Goal: Task Accomplishment & Management: Manage account settings

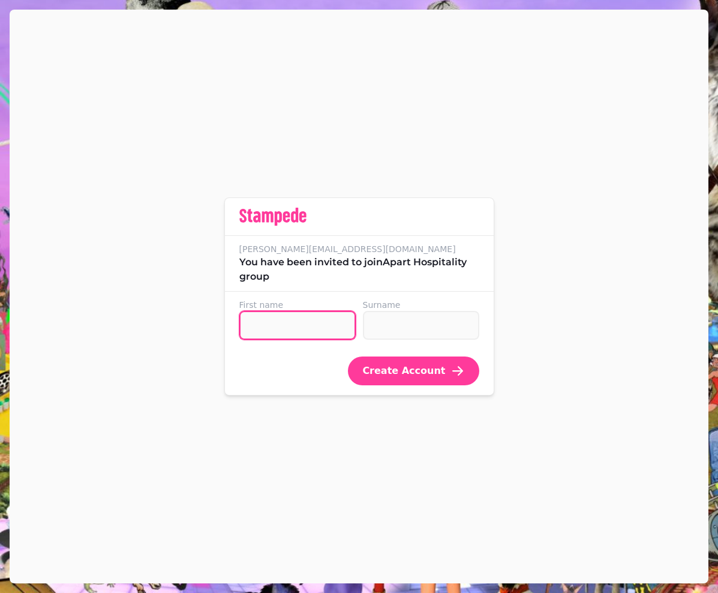
click at [279, 319] on input "First name" at bounding box center [297, 325] width 116 height 29
type input "****"
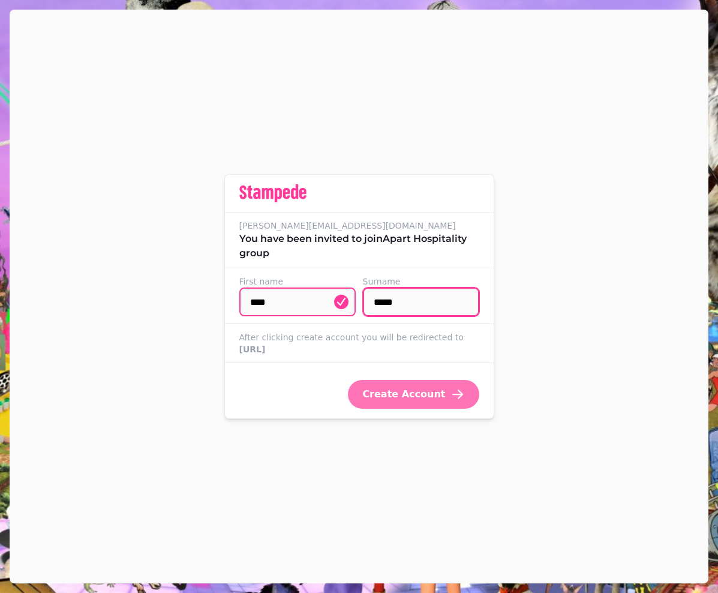
type input "*****"
click at [400, 398] on span "Create Account" at bounding box center [403, 394] width 83 height 10
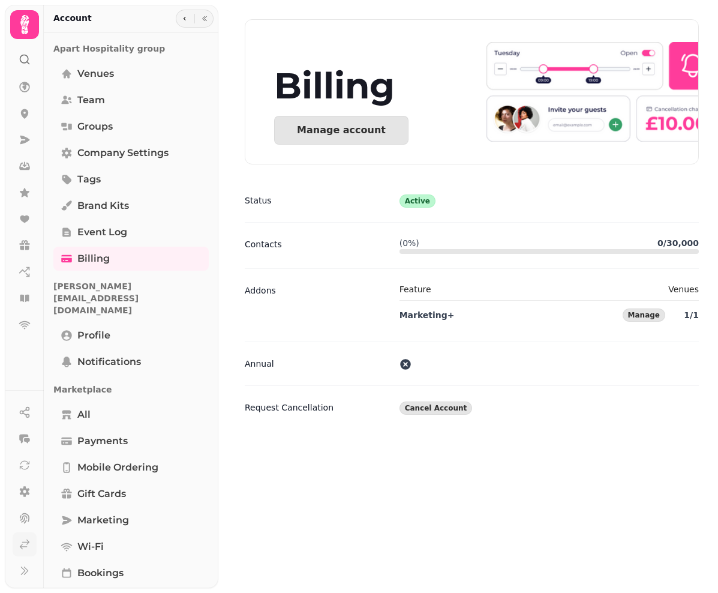
click at [26, 546] on icon at bounding box center [25, 544] width 12 height 12
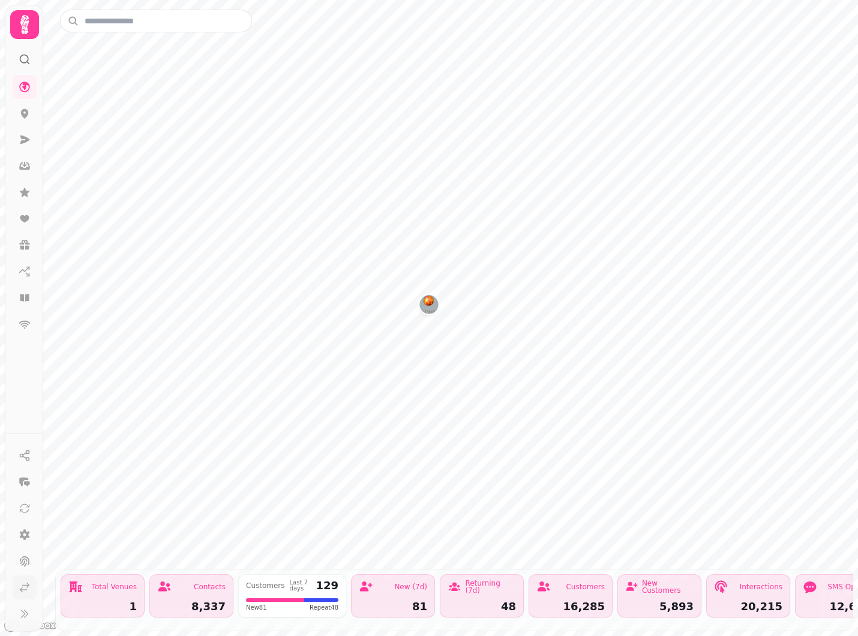
click at [22, 591] on icon at bounding box center [25, 588] width 12 height 12
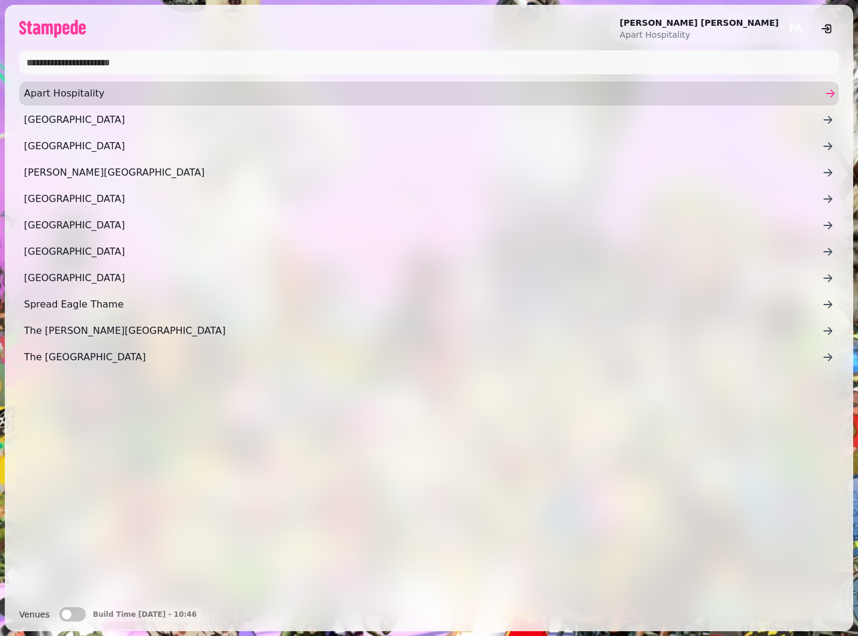
click at [98, 98] on span "Apart Hospitality" at bounding box center [423, 93] width 798 height 14
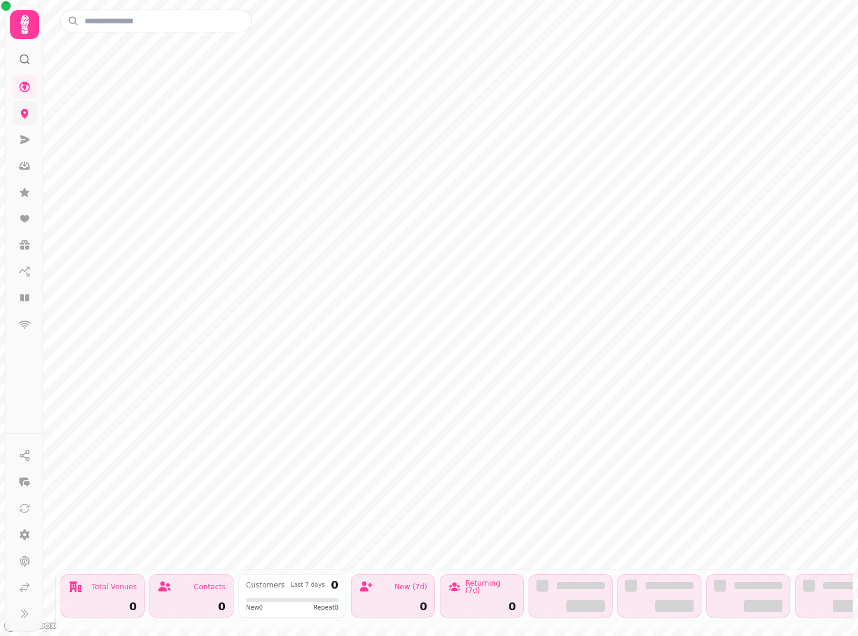
click at [26, 109] on icon at bounding box center [25, 113] width 12 height 12
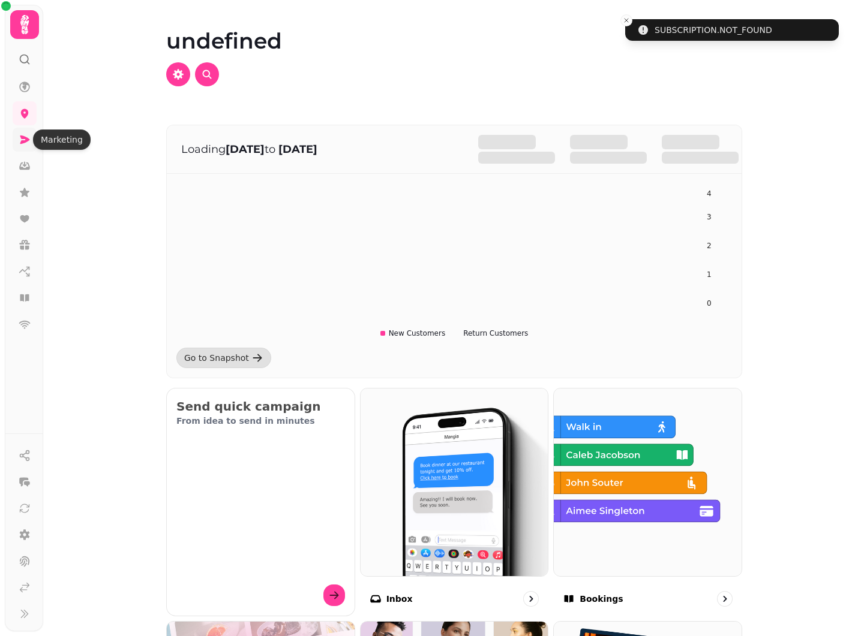
click at [28, 149] on link at bounding box center [25, 140] width 24 height 24
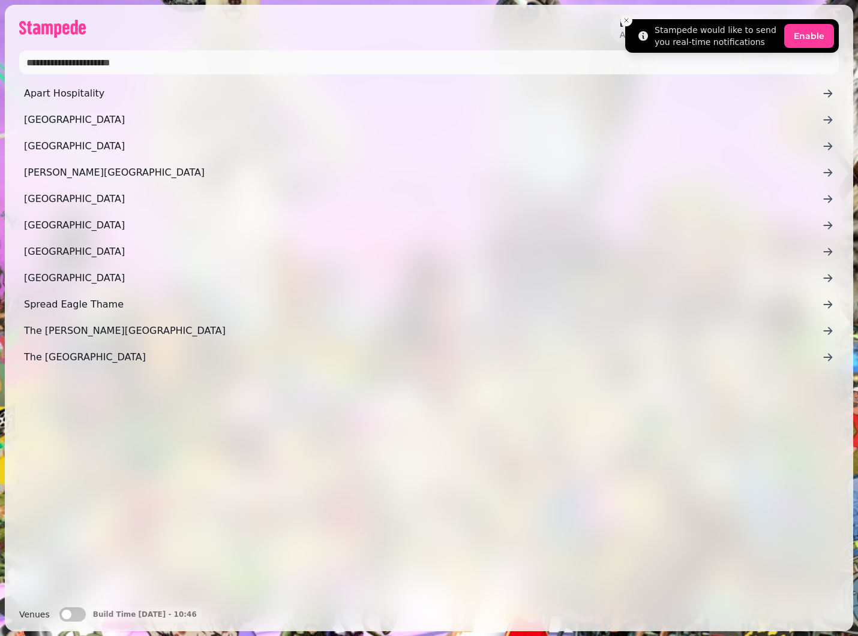
click at [626, 22] on icon "Close toast" at bounding box center [626, 20] width 7 height 7
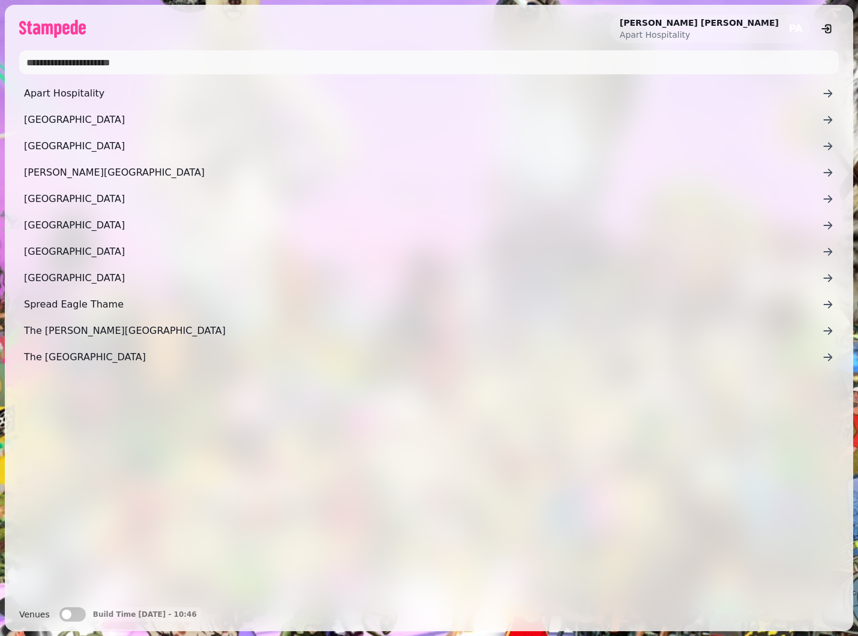
click at [795, 25] on span "PA" at bounding box center [796, 29] width 14 height 10
click at [853, 6] on div "Paul Abson Apart Hospitality PA Apart Hospitality Diglis House Hotel Flitwick M…" at bounding box center [429, 318] width 858 height 636
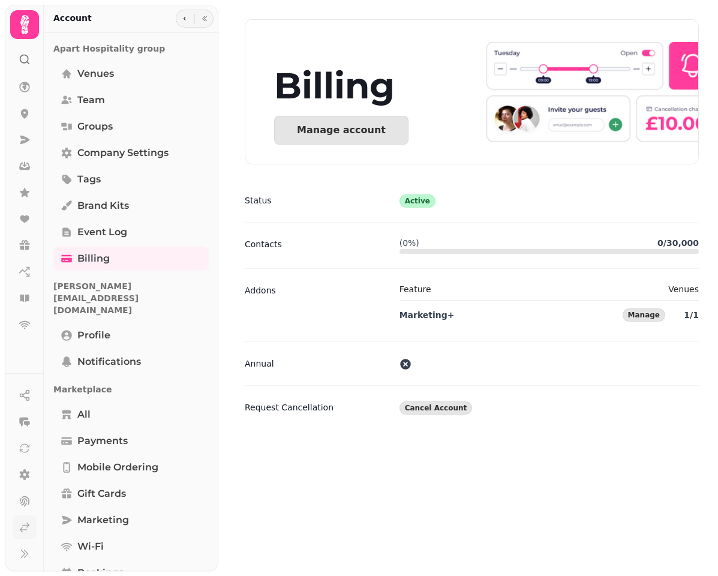
click at [21, 531] on icon at bounding box center [25, 527] width 12 height 12
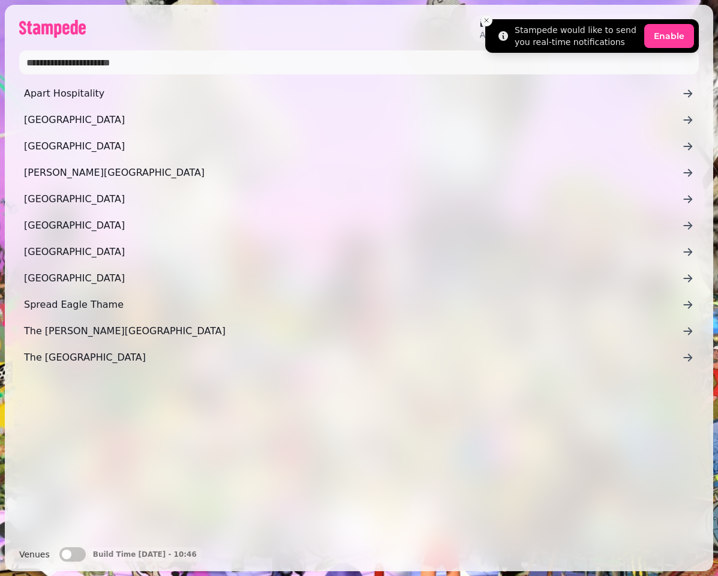
click at [487, 21] on line "Close toast" at bounding box center [487, 21] width 4 height 4
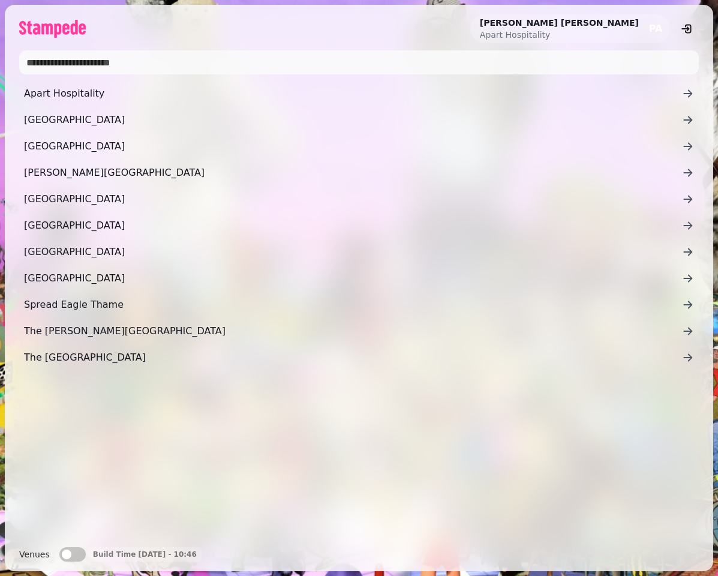
click at [715, 7] on div "Paul Abson Apart Hospitality PA Apart Hospitality Diglis House Hotel Flitwick M…" at bounding box center [359, 288] width 718 height 576
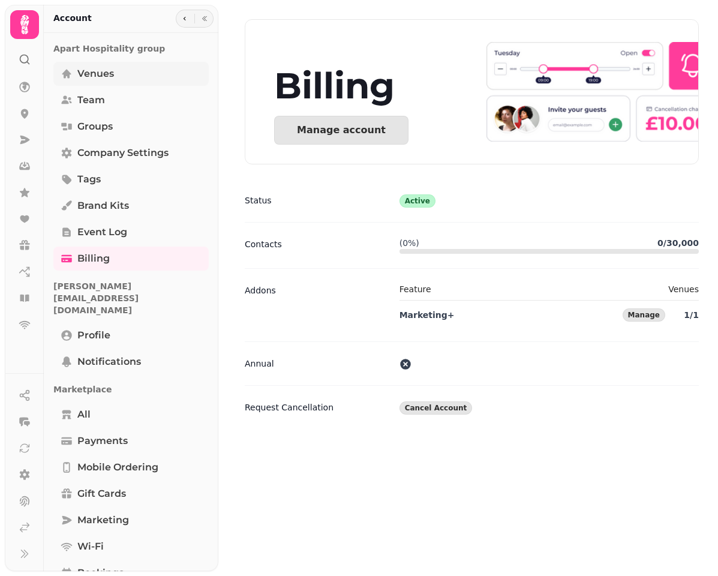
click at [119, 77] on link "Venues" at bounding box center [130, 74] width 155 height 24
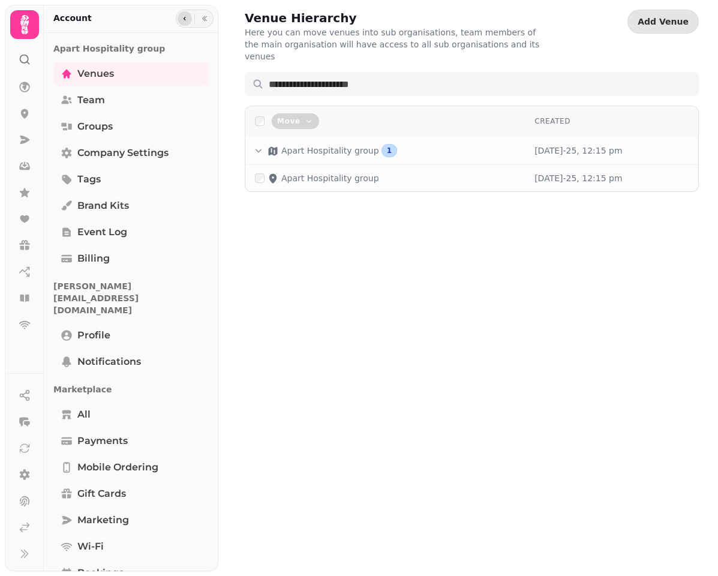
click at [185, 18] on icon "button" at bounding box center [184, 18] width 7 height 7
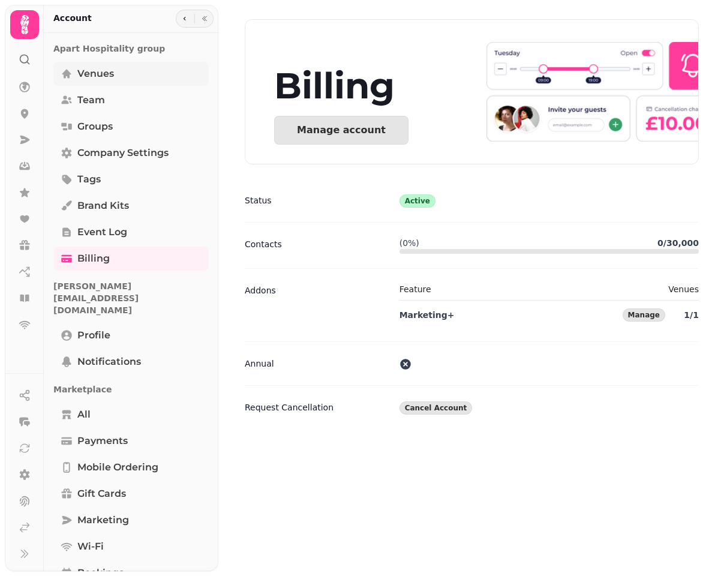
click at [97, 70] on span "Venues" at bounding box center [95, 74] width 37 height 14
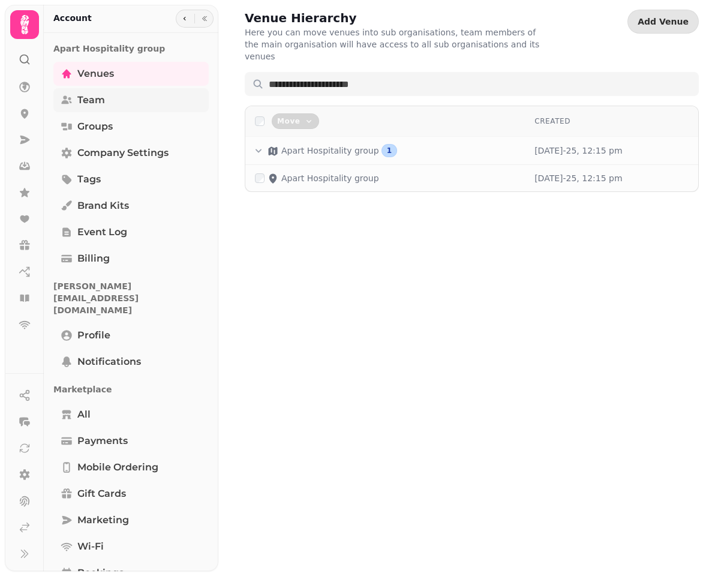
click at [102, 96] on span "Team" at bounding box center [91, 100] width 28 height 14
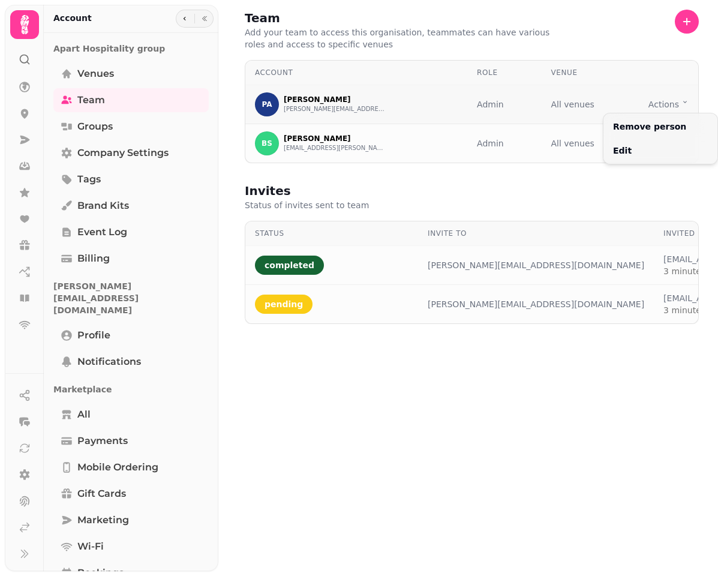
click at [680, 102] on html "Team Add your team to access this organisation, teammates can have various role…" at bounding box center [359, 288] width 718 height 576
click at [647, 185] on html "Team Add your team to access this organisation, teammates can have various role…" at bounding box center [359, 288] width 718 height 576
click at [83, 129] on span "Groups" at bounding box center [94, 126] width 35 height 14
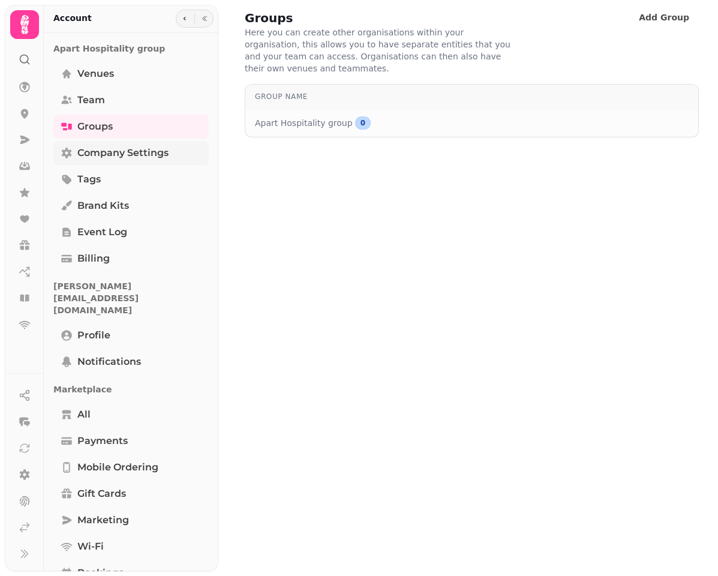
click at [100, 150] on span "Company settings" at bounding box center [122, 153] width 91 height 14
select select "**********"
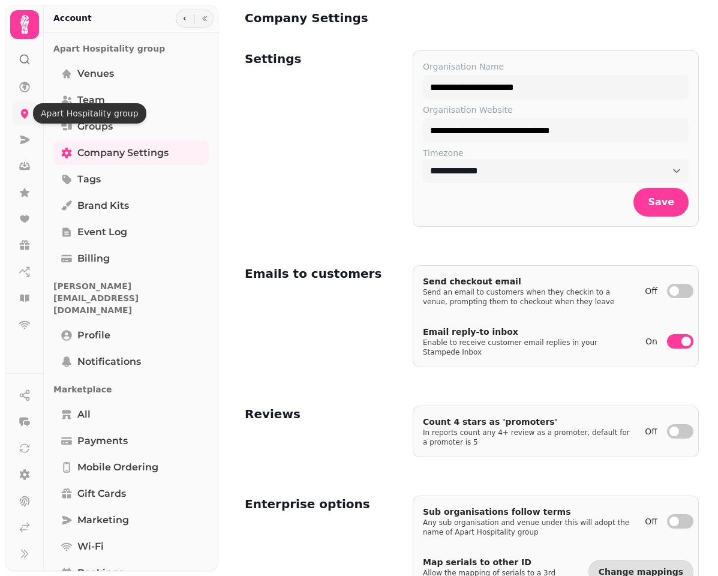
click at [28, 112] on icon at bounding box center [25, 114] width 8 height 10
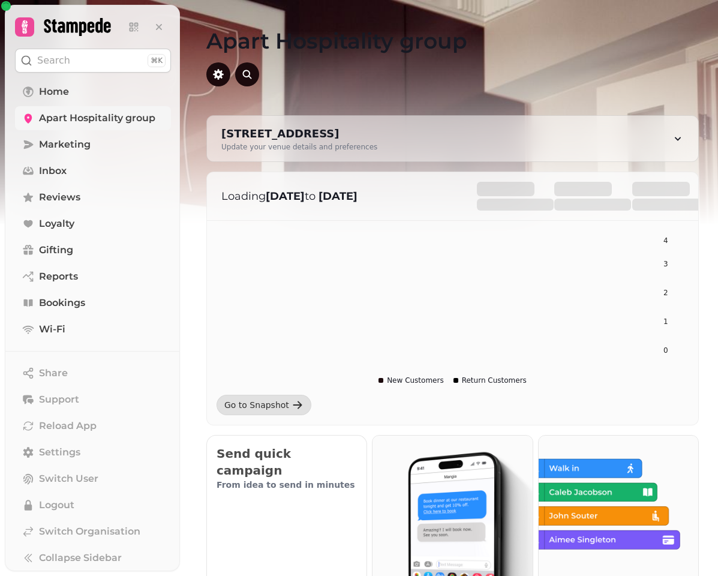
click at [65, 118] on span "Apart Hospitality group" at bounding box center [97, 118] width 116 height 14
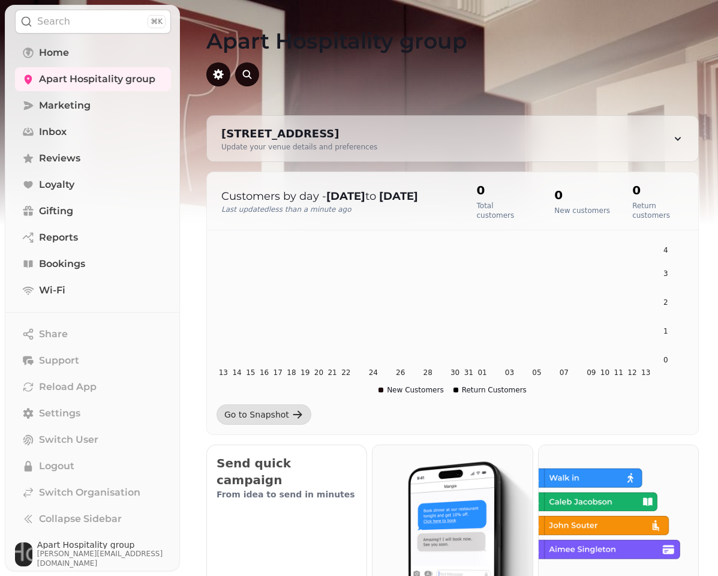
scroll to position [38, 0]
click at [75, 547] on span "Apart Hospitality group" at bounding box center [104, 546] width 134 height 8
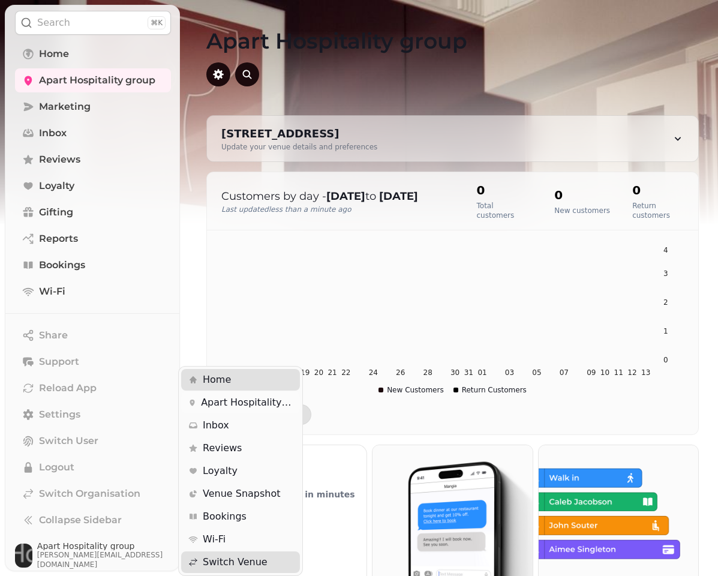
click at [233, 407] on span "Apart Hospitality group" at bounding box center [247, 402] width 92 height 14
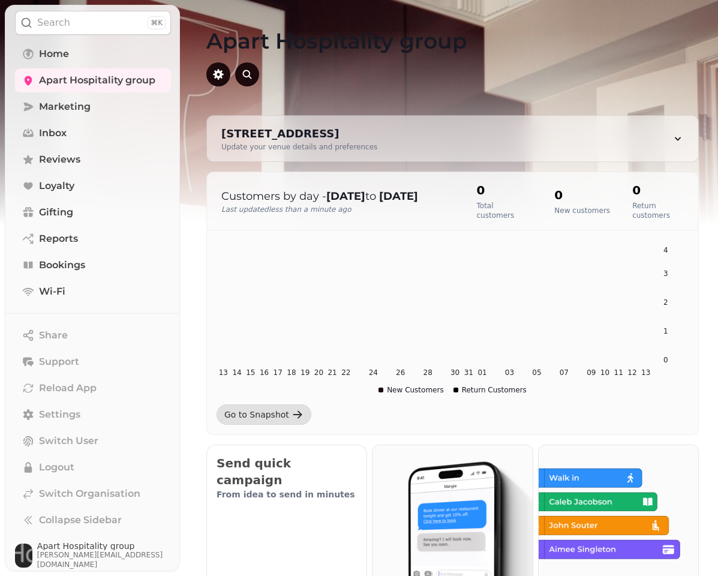
scroll to position [7, 0]
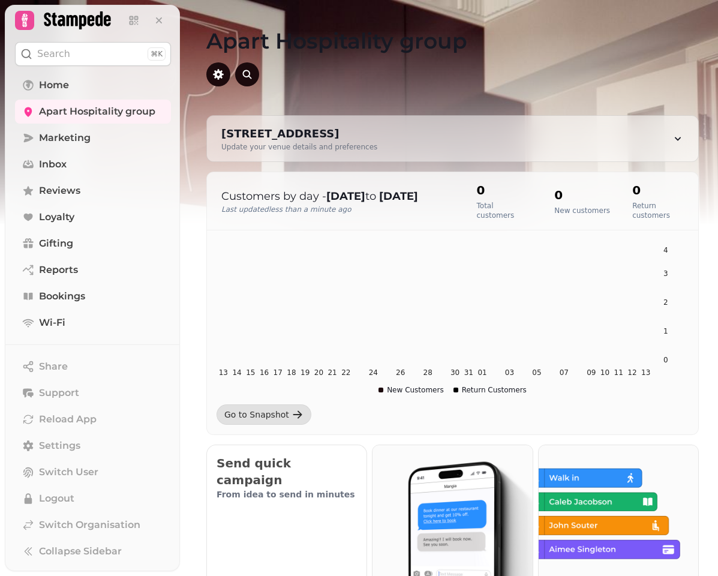
select select "**********"
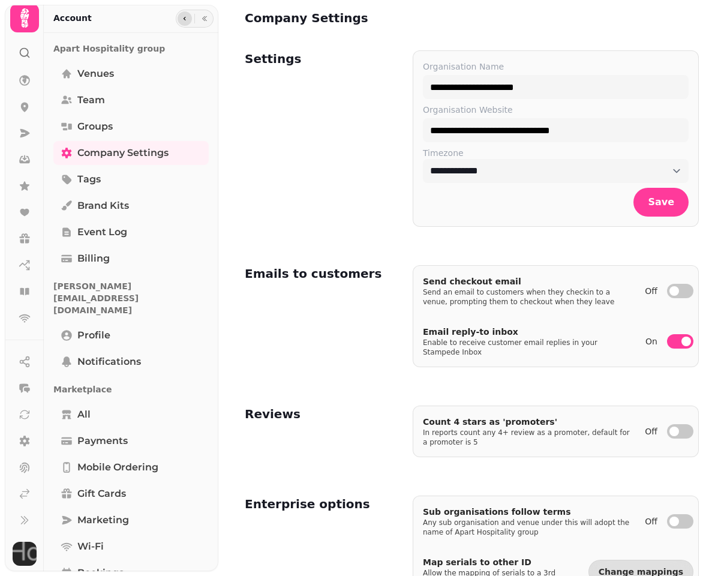
click at [184, 13] on button "button" at bounding box center [185, 18] width 14 height 14
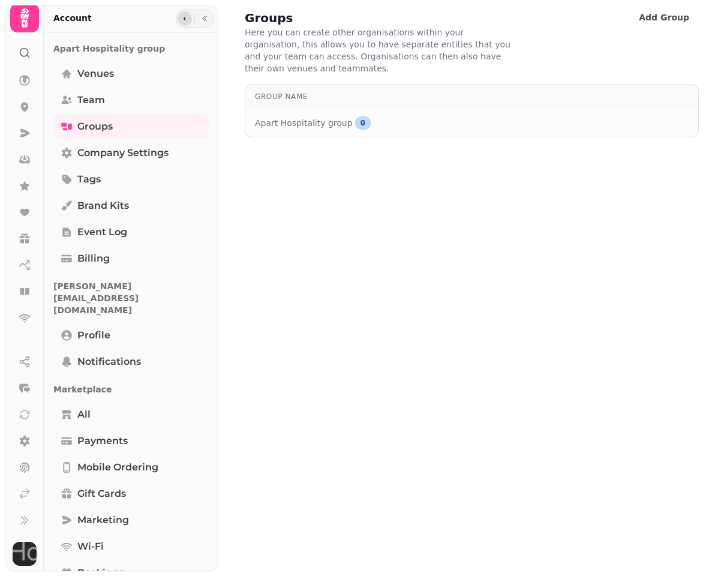
click at [189, 17] on button "button" at bounding box center [185, 18] width 14 height 14
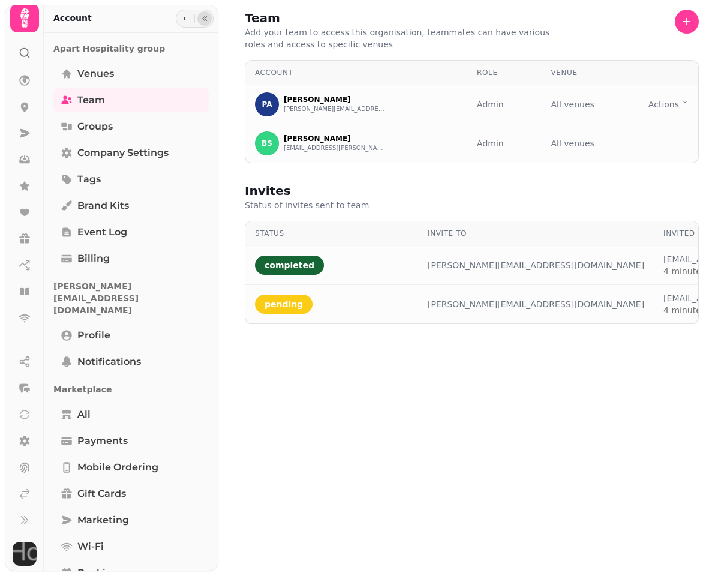
click at [200, 17] on button "button" at bounding box center [204, 18] width 14 height 14
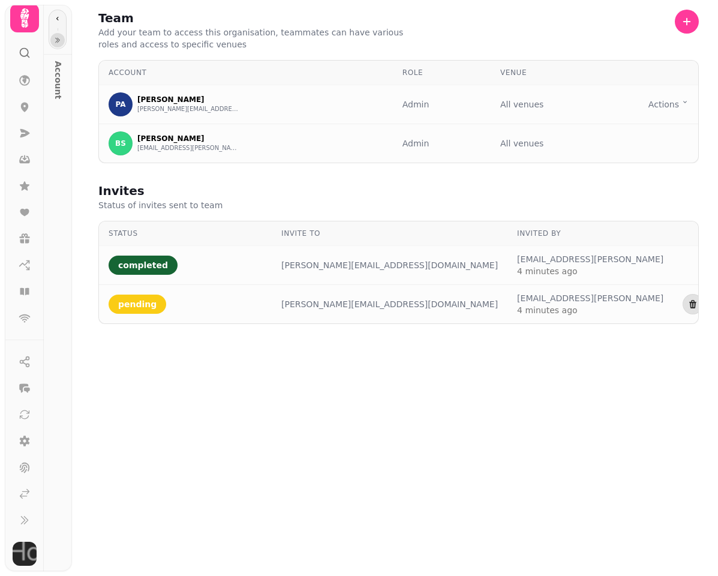
click at [59, 40] on icon "button" at bounding box center [57, 40] width 7 height 7
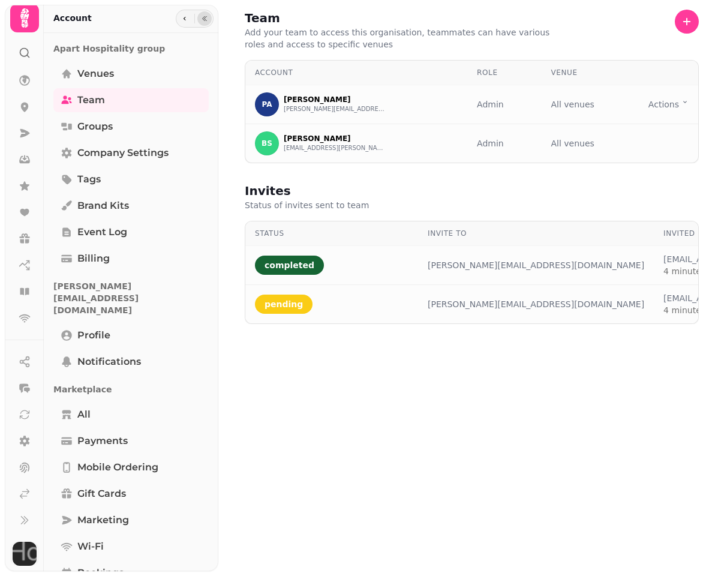
click at [26, 560] on img "button" at bounding box center [25, 554] width 24 height 24
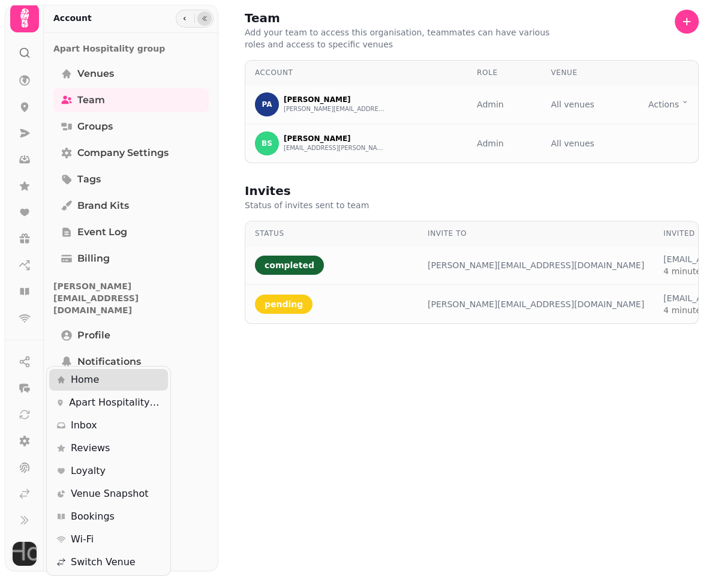
click at [25, 550] on img "button" at bounding box center [25, 554] width 24 height 24
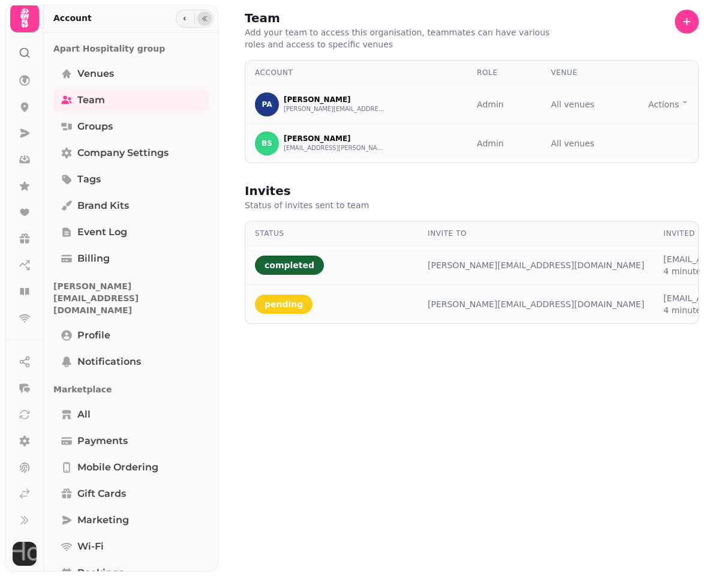
click at [25, 550] on img "button" at bounding box center [25, 554] width 24 height 24
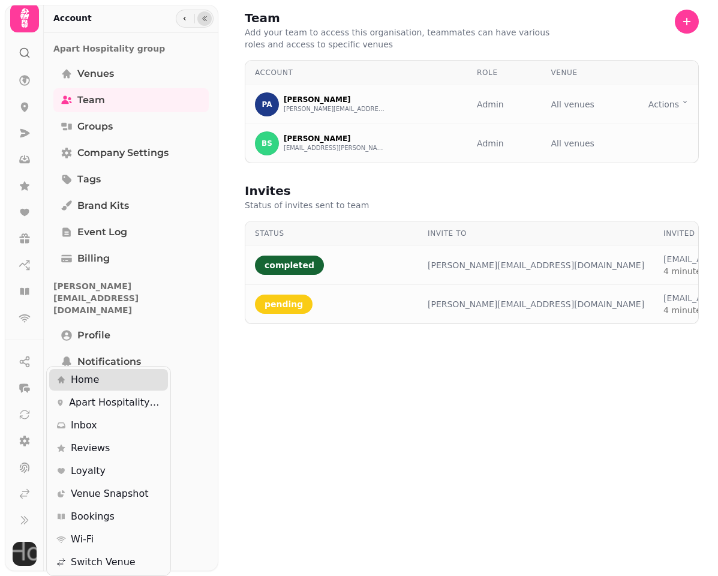
click at [33, 336] on div at bounding box center [24, 281] width 38 height 565
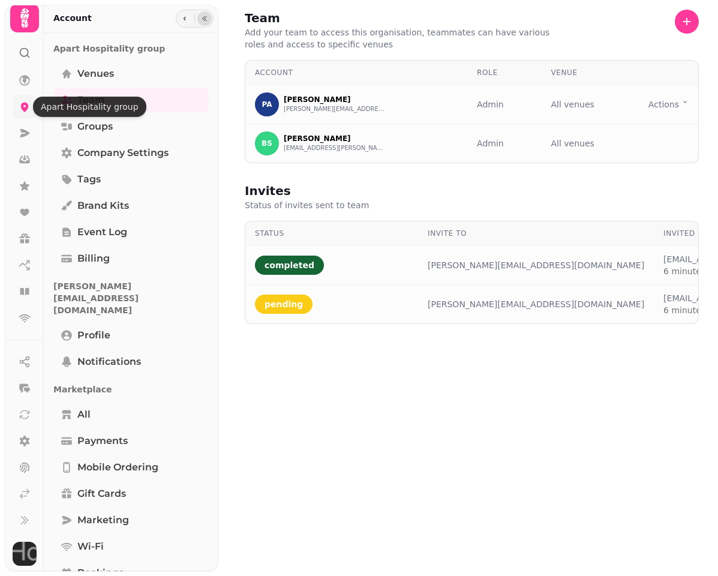
click at [25, 111] on icon at bounding box center [25, 108] width 8 height 10
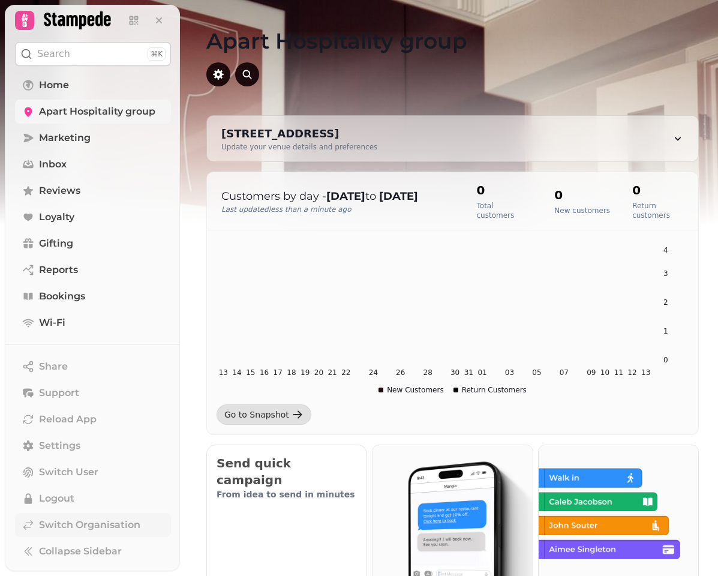
click at [31, 530] on icon at bounding box center [28, 525] width 12 height 12
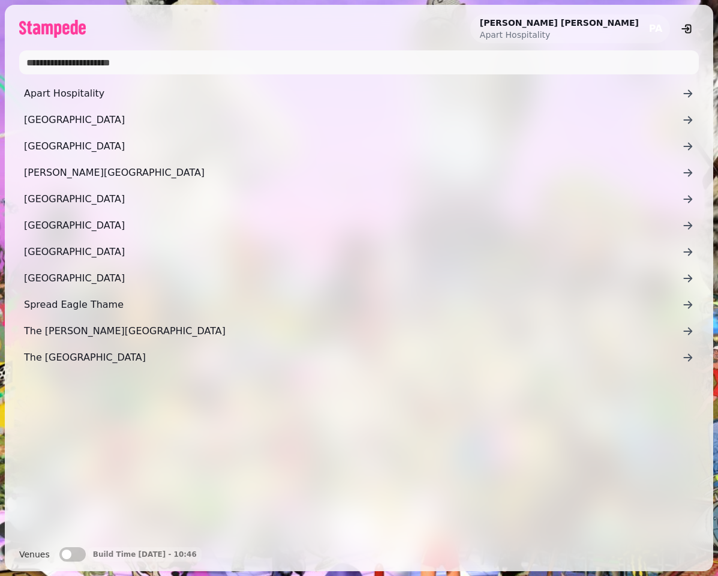
click at [712, 4] on div "Paul Abson Apart Hospitality PA Apart Hospitality Diglis House Hotel Flitwick M…" at bounding box center [359, 288] width 718 height 576
click at [714, 13] on div "Paul Abson Apart Hospitality PA Apart Hospitality Diglis House Hotel Flitwick M…" at bounding box center [359, 288] width 718 height 576
click at [714, 160] on div "Paul Abson Apart Hospitality PA Apart Hospitality Diglis House Hotel Flitwick M…" at bounding box center [359, 288] width 718 height 576
click at [76, 556] on button "Venues" at bounding box center [72, 554] width 26 height 14
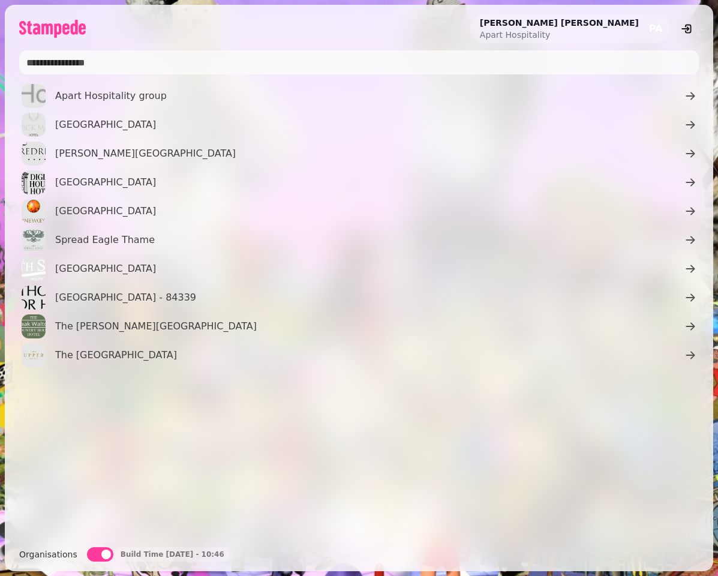
click at [92, 554] on button "Organisations" at bounding box center [100, 554] width 26 height 14
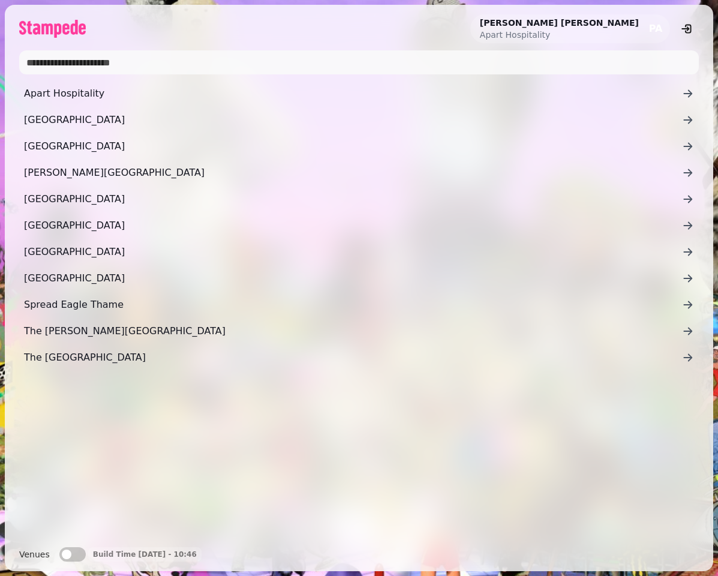
click at [72, 554] on button "Venues" at bounding box center [72, 554] width 26 height 14
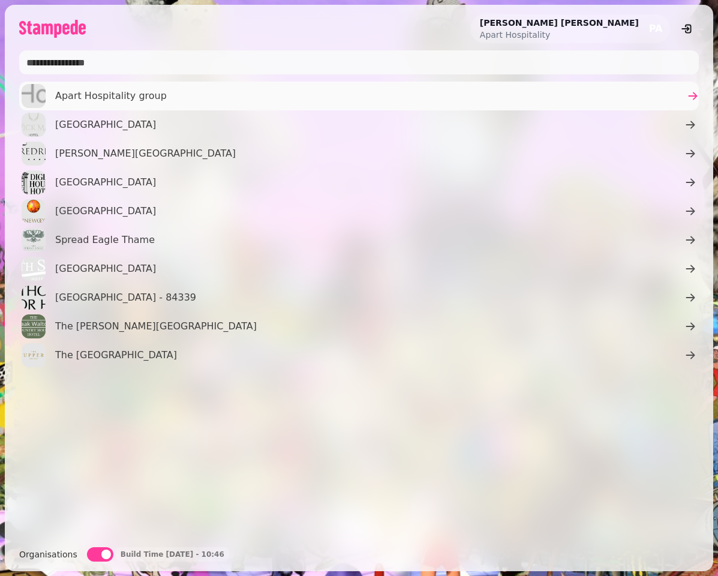
click at [114, 104] on div "Apart Hospitality group" at bounding box center [94, 96] width 145 height 24
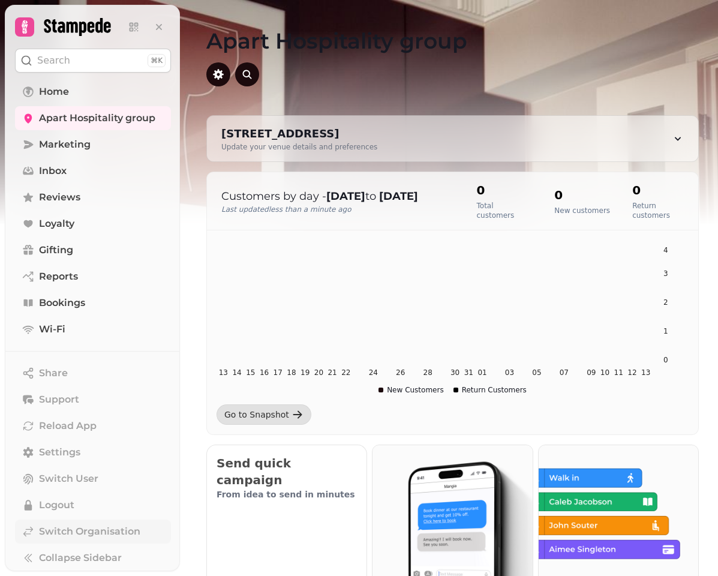
click at [63, 525] on span "Switch Organisation" at bounding box center [89, 531] width 101 height 14
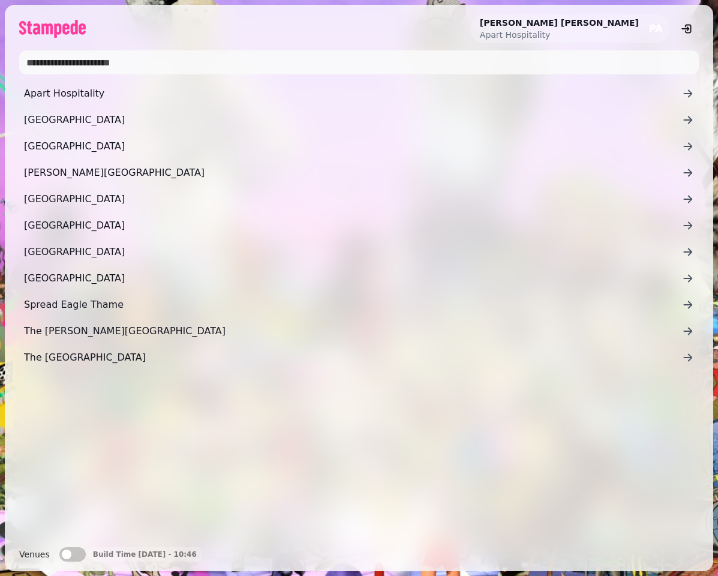
click at [77, 555] on button "Venues" at bounding box center [72, 554] width 26 height 14
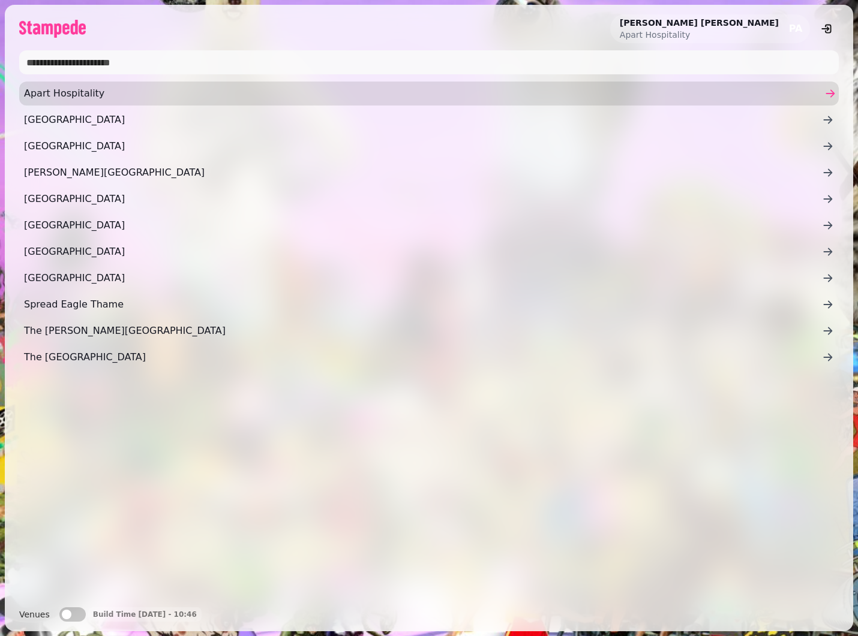
click at [98, 96] on span "Apart Hospitality" at bounding box center [423, 93] width 798 height 14
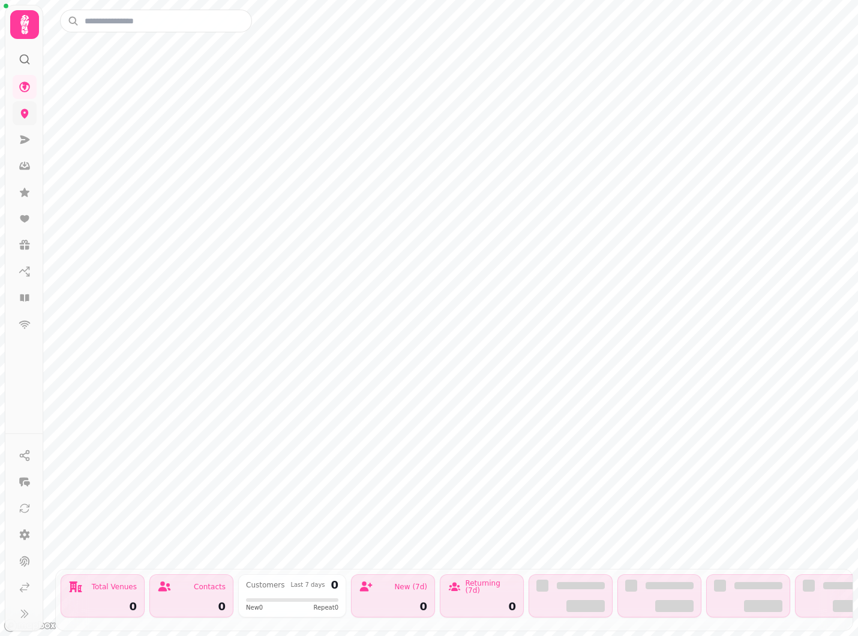
click at [25, 111] on icon at bounding box center [25, 114] width 8 height 10
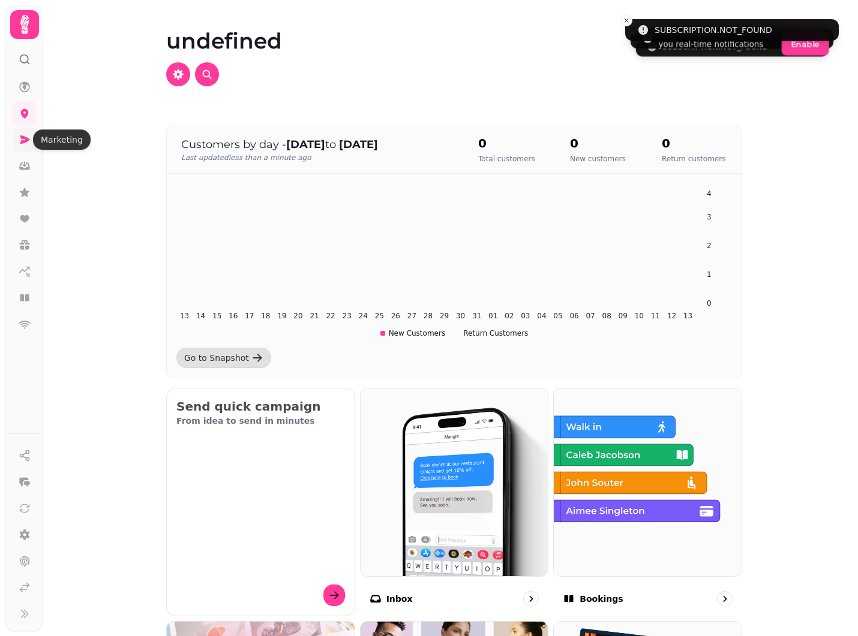
click at [29, 142] on icon at bounding box center [25, 140] width 12 height 12
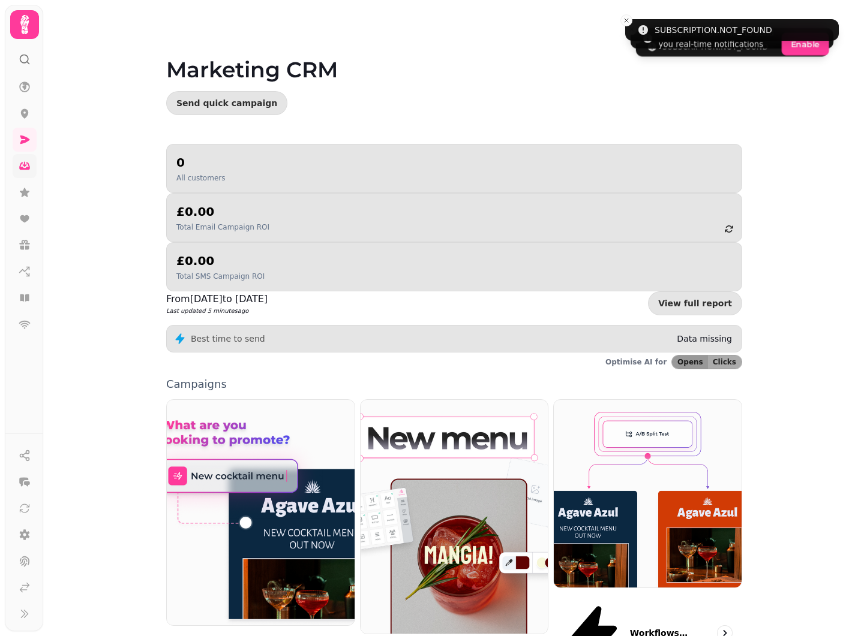
click at [26, 165] on icon at bounding box center [25, 166] width 12 height 12
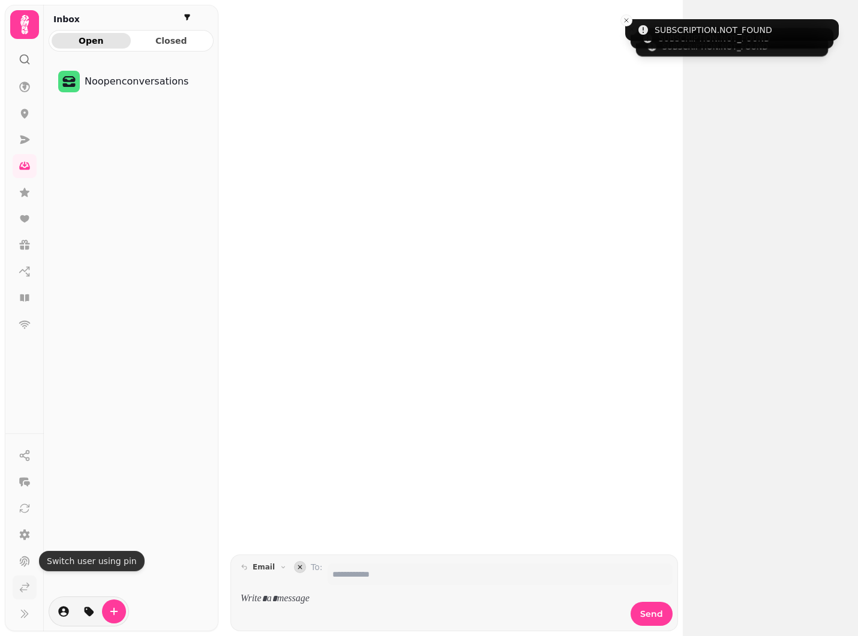
click at [25, 584] on icon at bounding box center [25, 588] width 12 height 12
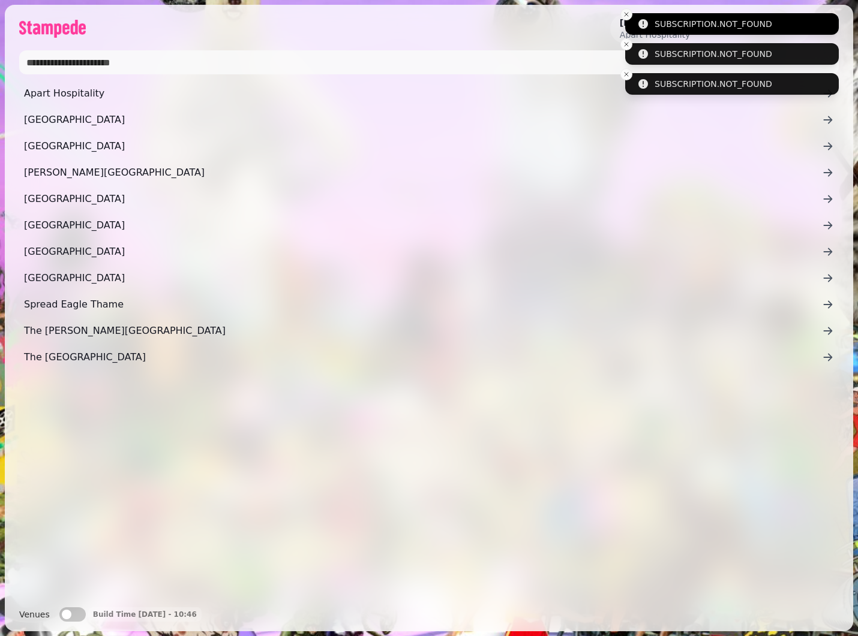
click at [629, 19] on button "Close toast" at bounding box center [626, 14] width 12 height 12
click at [627, 15] on icon "Close toast" at bounding box center [626, 14] width 7 height 7
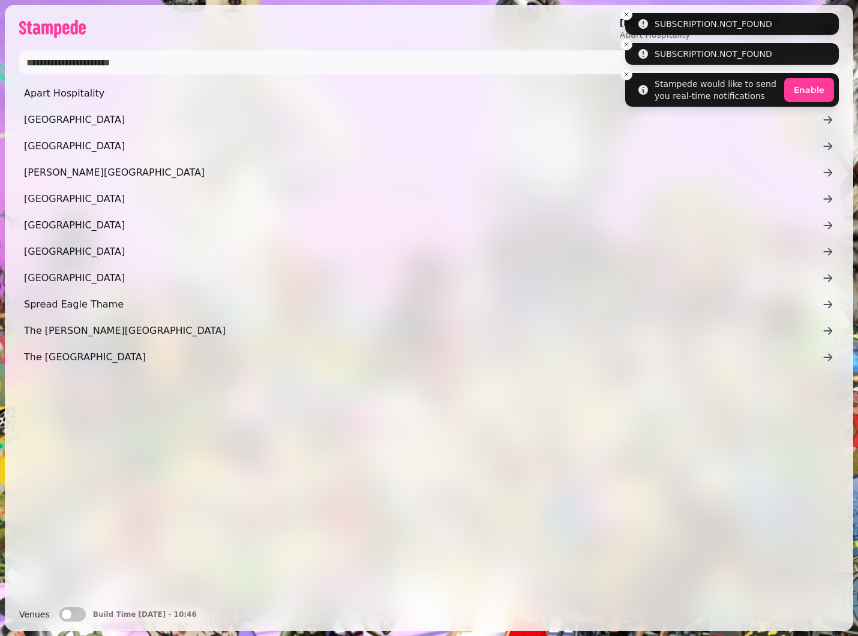
click at [627, 15] on button "Close toast" at bounding box center [626, 14] width 12 height 12
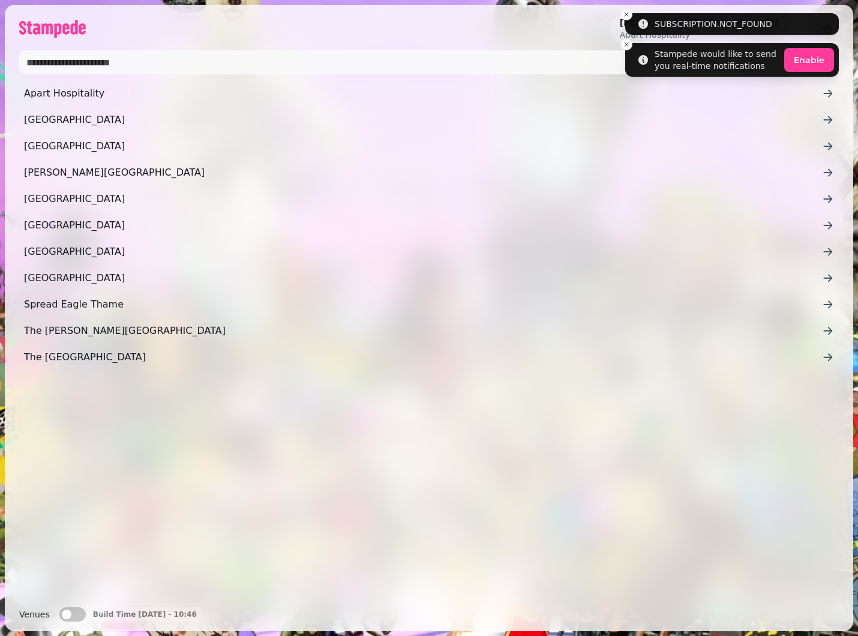
click at [627, 15] on icon "Close toast" at bounding box center [626, 14] width 7 height 7
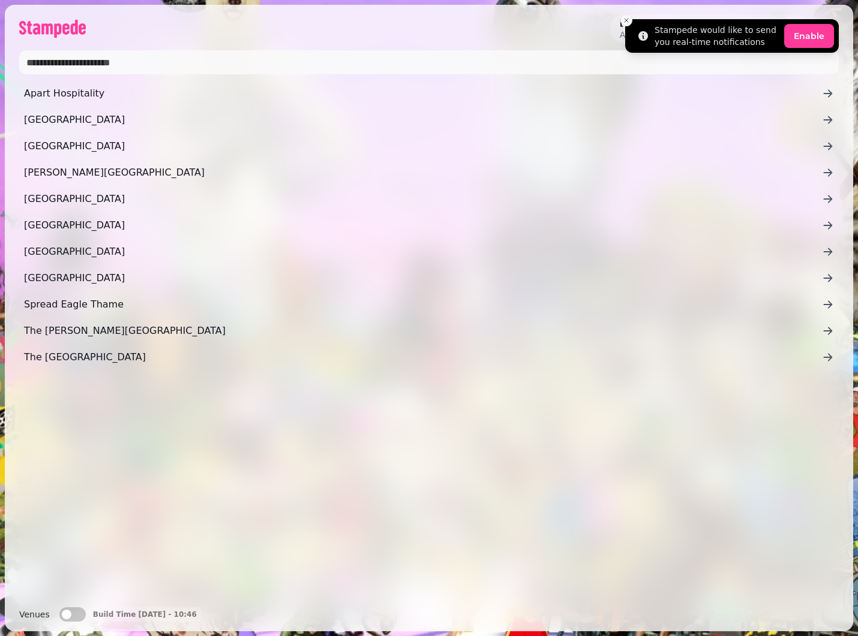
click at [627, 16] on button "Close toast" at bounding box center [626, 20] width 12 height 12
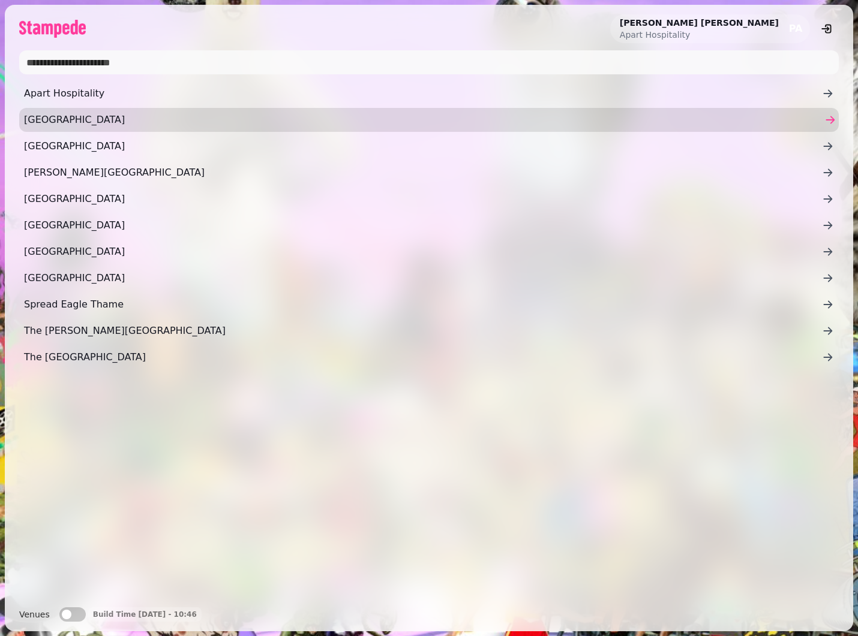
click at [71, 127] on span "[GEOGRAPHIC_DATA]" at bounding box center [423, 120] width 798 height 14
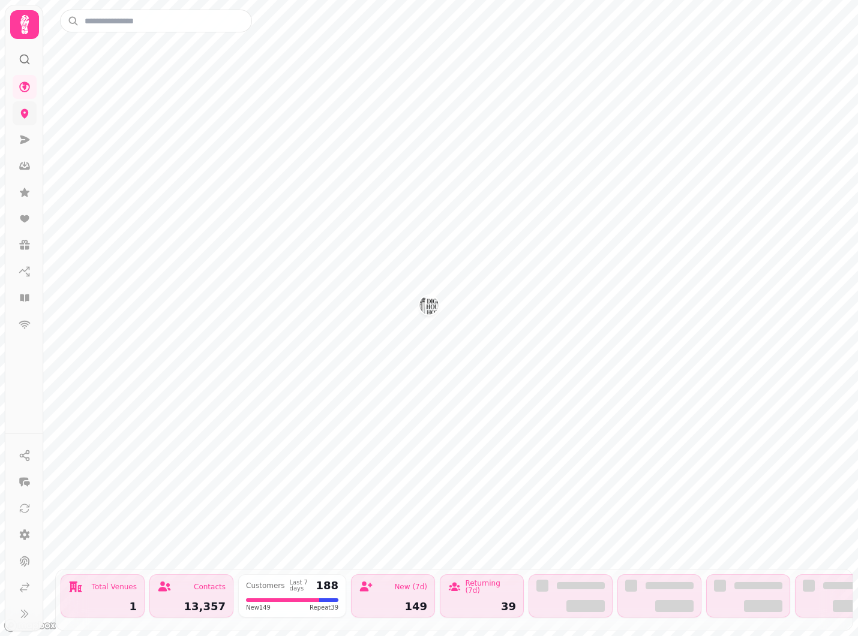
click at [31, 107] on link at bounding box center [25, 113] width 24 height 24
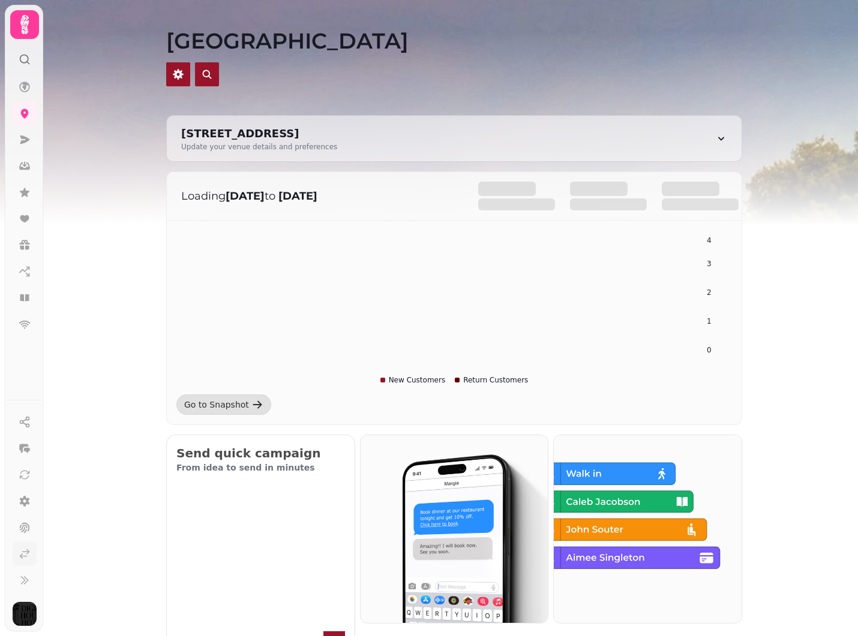
click at [26, 557] on icon at bounding box center [24, 554] width 9 height 9
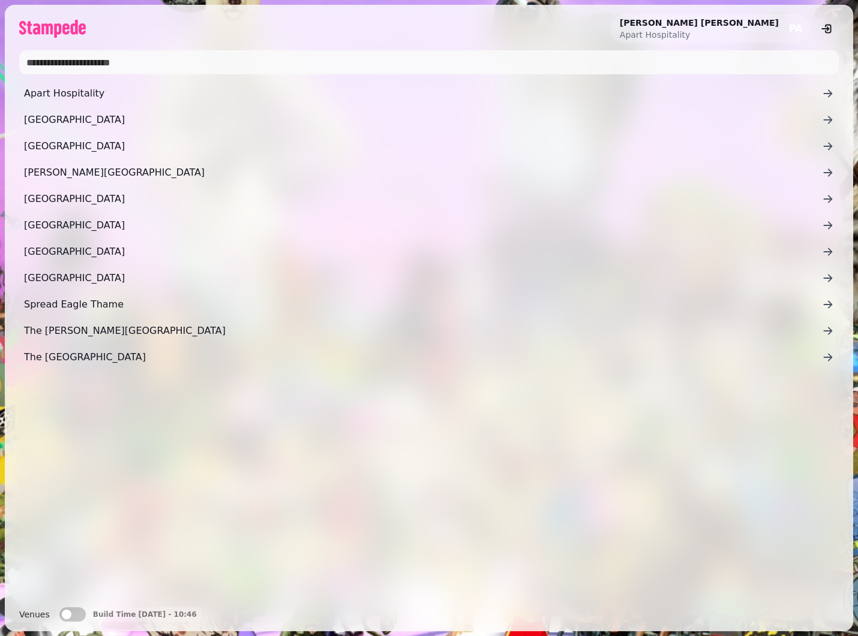
click at [76, 613] on button "Venues" at bounding box center [72, 615] width 26 height 14
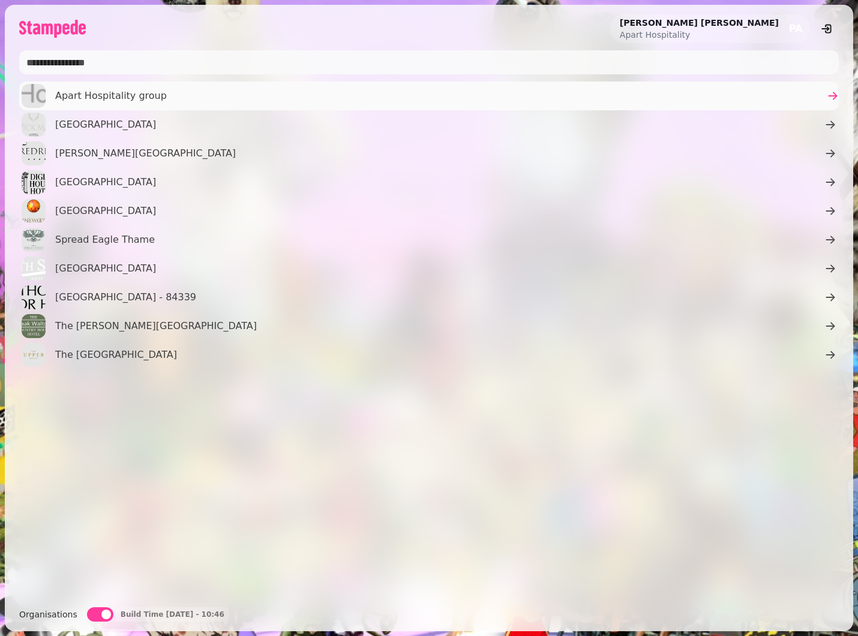
click at [83, 91] on span "Apart Hospitality group" at bounding box center [111, 96] width 112 height 14
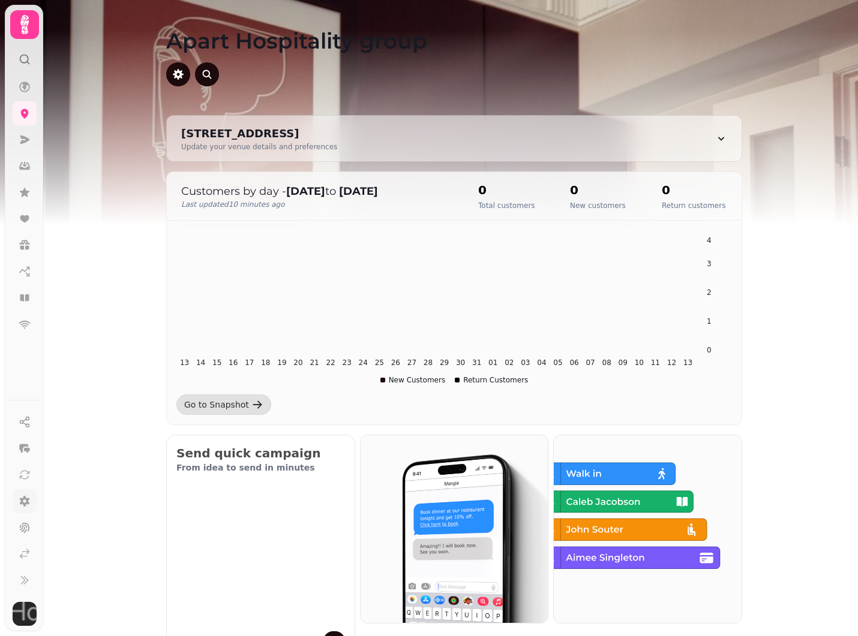
click at [23, 500] on icon at bounding box center [25, 501] width 10 height 11
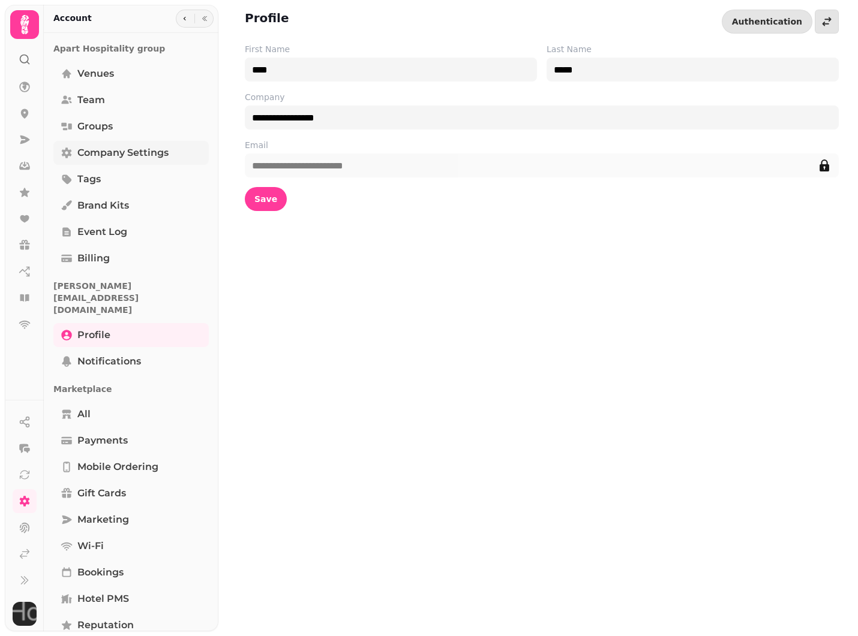
click at [126, 153] on span "Company settings" at bounding box center [122, 153] width 91 height 14
select select "**********"
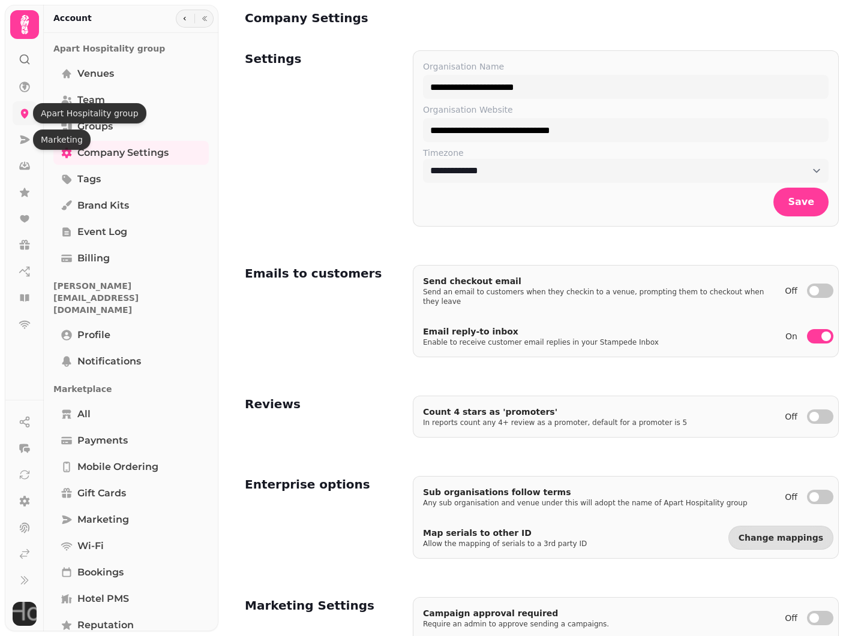
click at [22, 118] on icon at bounding box center [25, 113] width 12 height 12
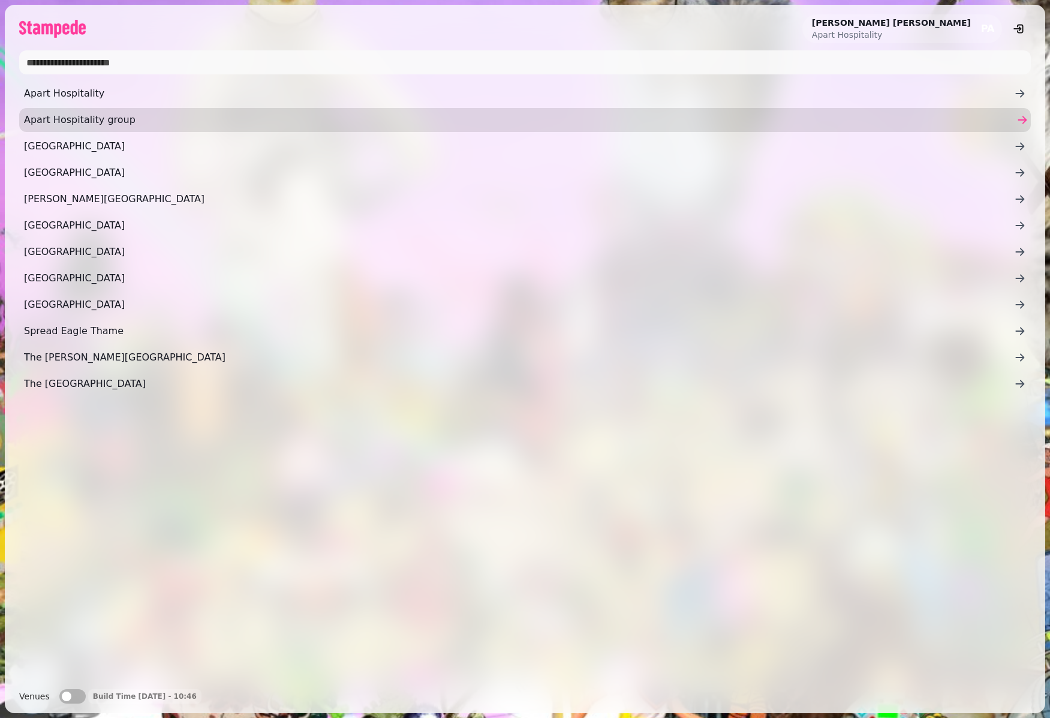
click at [90, 113] on span "Apart Hospitality group" at bounding box center [519, 120] width 990 height 14
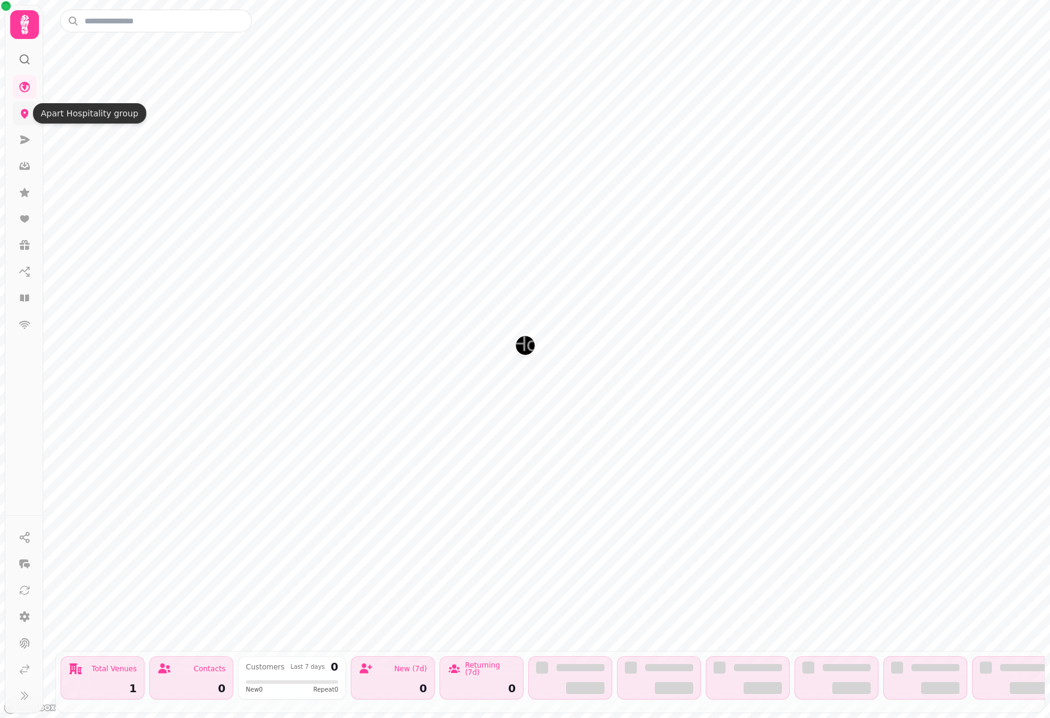
click at [20, 114] on icon at bounding box center [25, 113] width 12 height 12
